Goal: Task Accomplishment & Management: Manage account settings

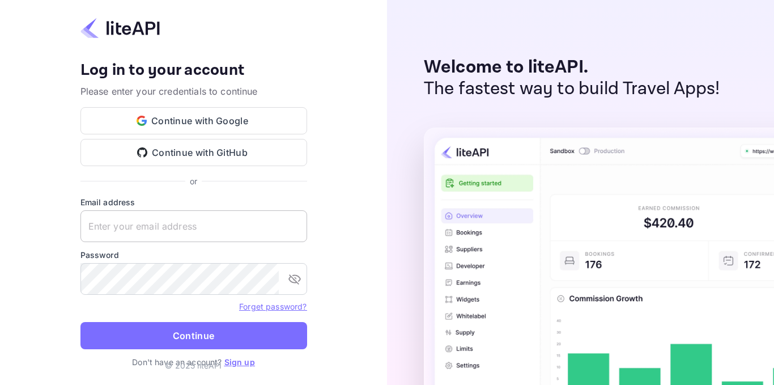
click at [159, 226] on input "text" at bounding box center [193, 226] width 227 height 32
click at [193, 235] on input "zafer.tepe" at bounding box center [193, 226] width 227 height 32
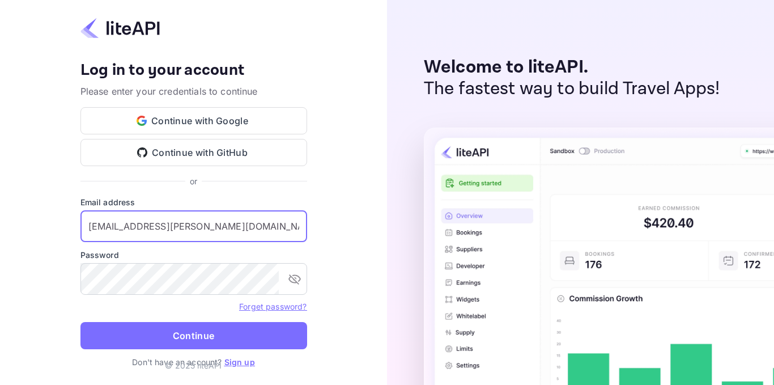
click at [147, 227] on input "zafer.tepe@tılpars.com.tr" at bounding box center [193, 226] width 227 height 32
type input "zafer.tepe@tulpars.com.tr"
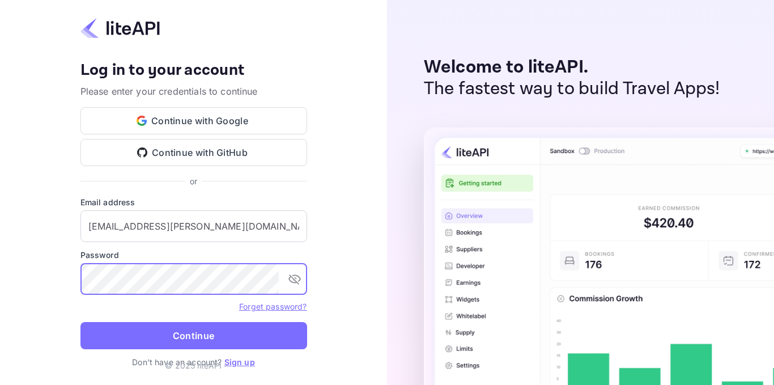
click at [80, 322] on button "Continue" at bounding box center [193, 335] width 227 height 27
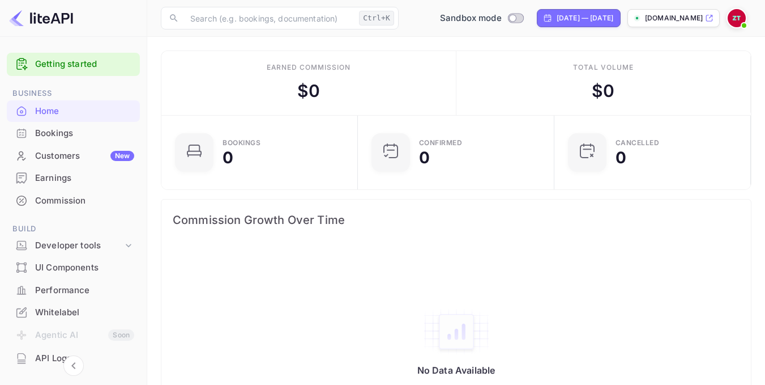
click at [54, 311] on div "Whitelabel" at bounding box center [84, 312] width 99 height 13
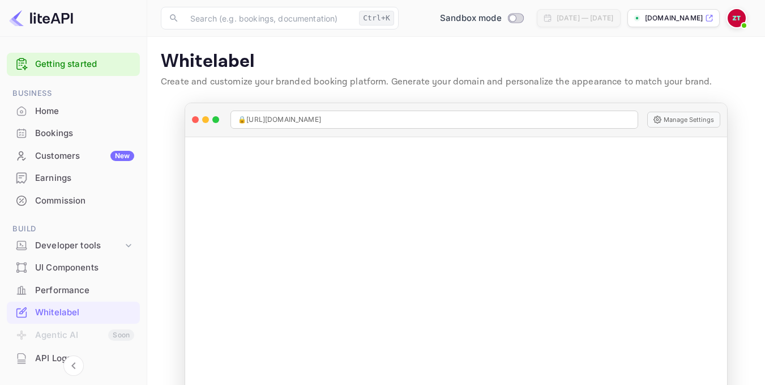
click at [675, 16] on p "[DOMAIN_NAME]" at bounding box center [674, 18] width 58 height 10
